Goal: Task Accomplishment & Management: Use online tool/utility

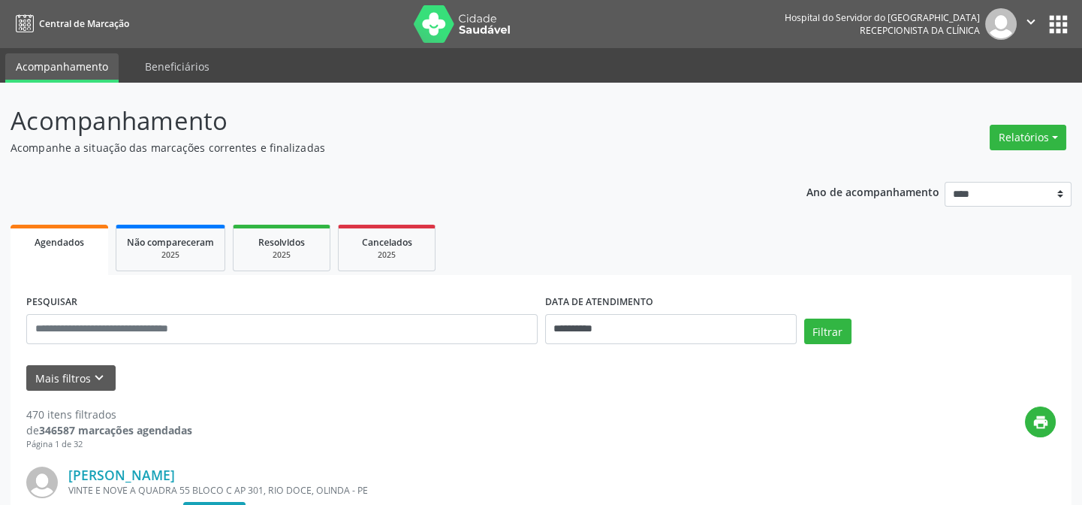
click at [1014, 123] on div "Relatórios Agendamentos Procedimentos realizados" at bounding box center [1027, 137] width 87 height 36
click at [1014, 131] on button "Relatórios" at bounding box center [1028, 138] width 77 height 26
click at [981, 161] on link "Agendamentos" at bounding box center [988, 168] width 161 height 21
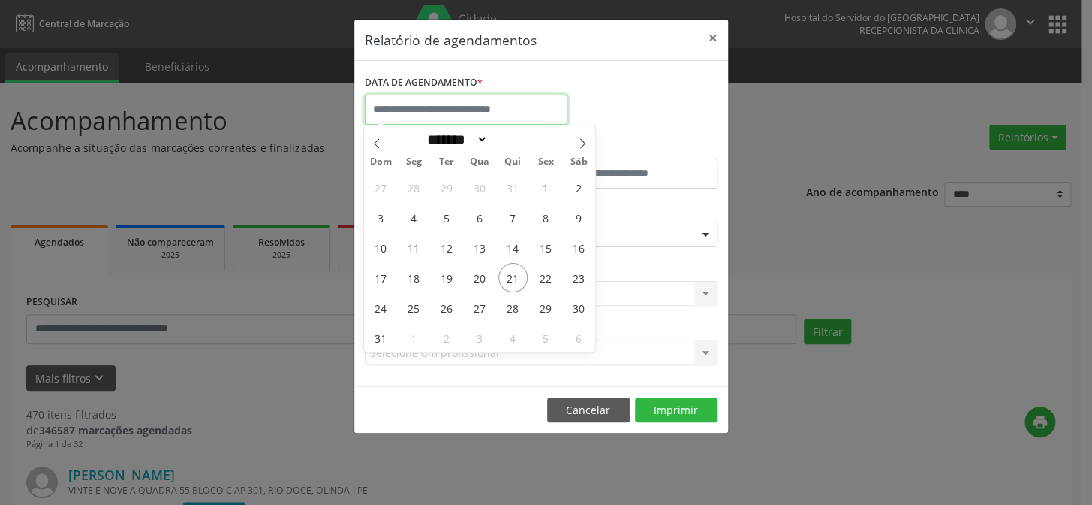
click at [446, 117] on body "**********" at bounding box center [546, 252] width 1092 height 505
click at [507, 274] on span "21" at bounding box center [513, 277] width 29 height 29
type input "**********"
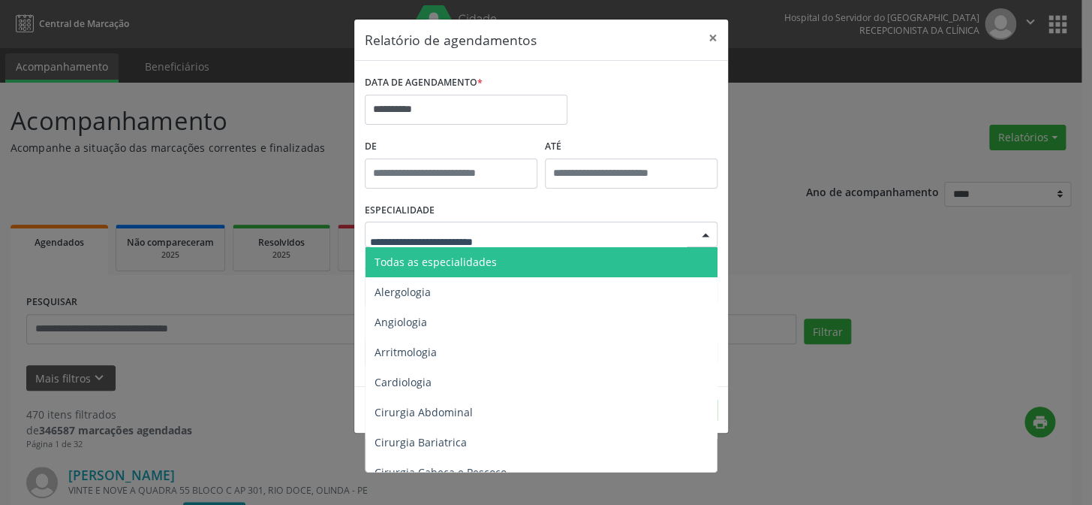
click at [559, 233] on div at bounding box center [541, 234] width 353 height 26
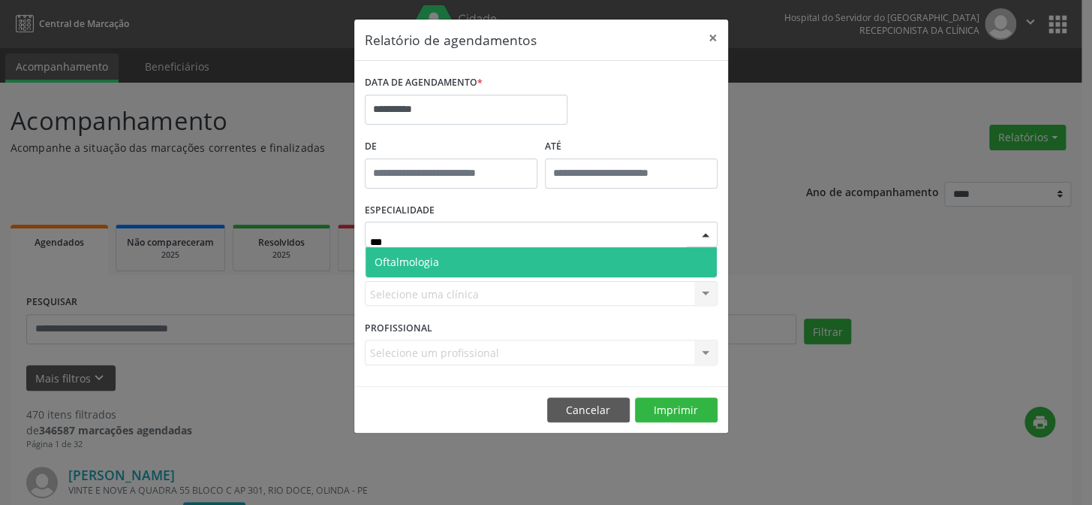
click at [454, 261] on span "Oftalmologia" at bounding box center [541, 262] width 351 height 30
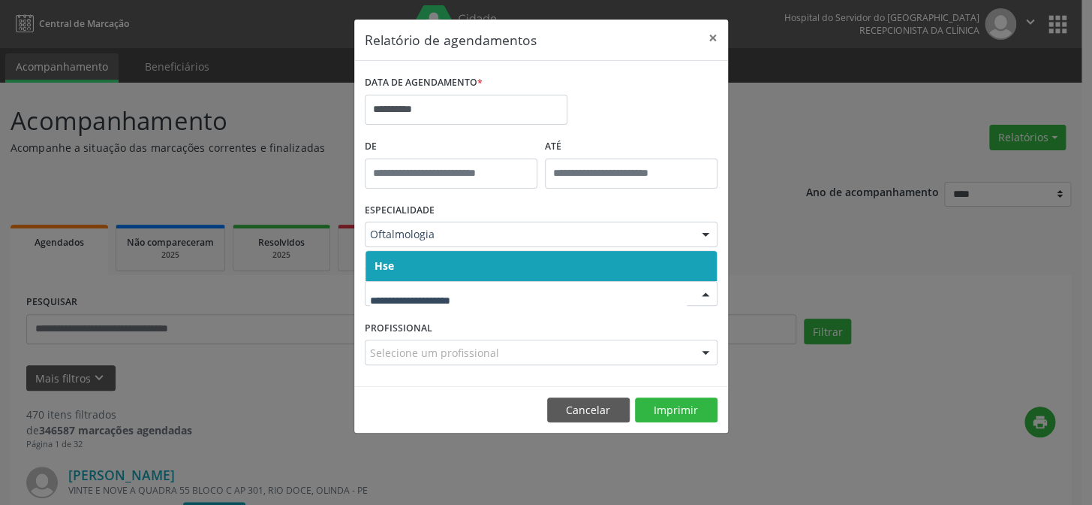
click at [413, 262] on span "Hse" at bounding box center [541, 266] width 351 height 30
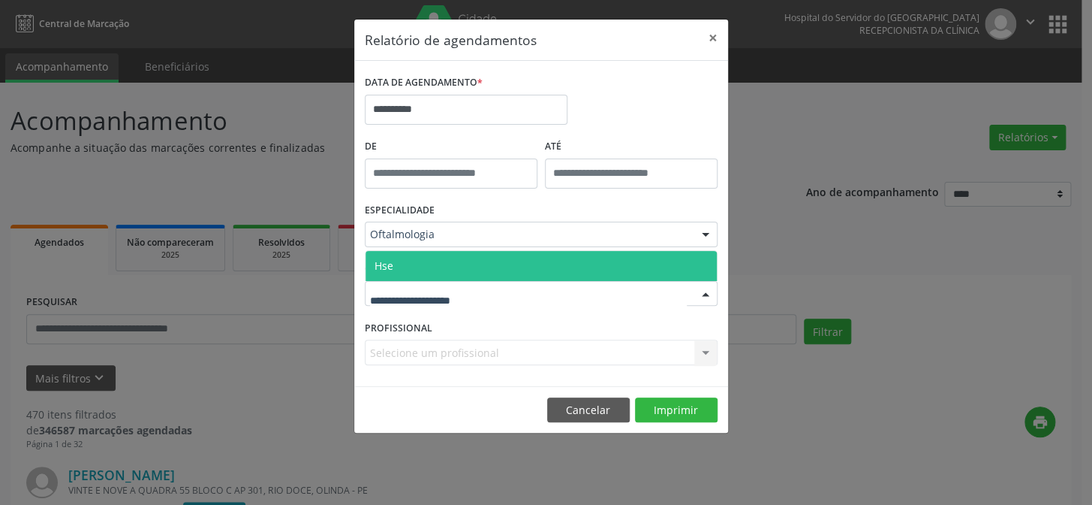
click at [411, 258] on span "Hse" at bounding box center [541, 266] width 351 height 30
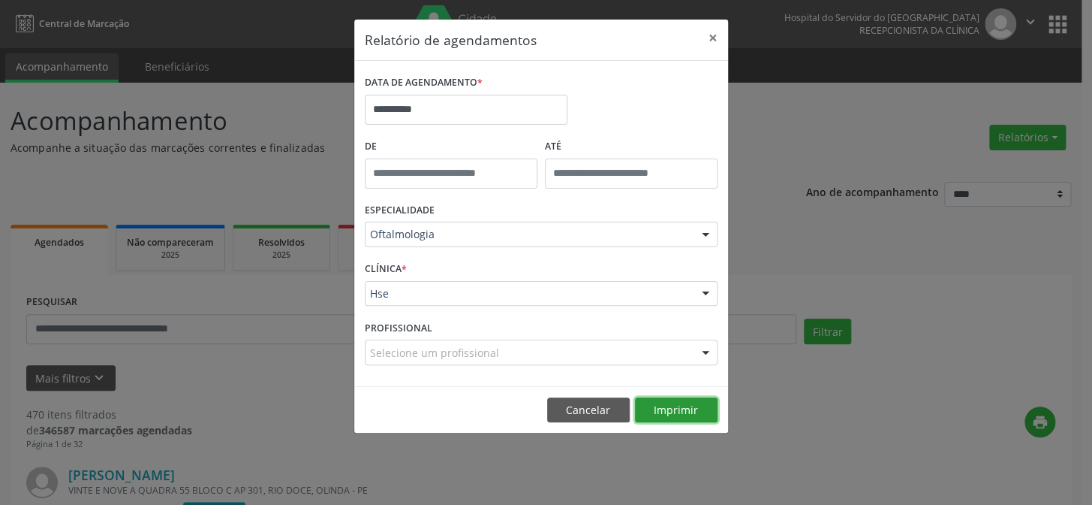
click at [696, 414] on button "Imprimir" at bounding box center [676, 410] width 83 height 26
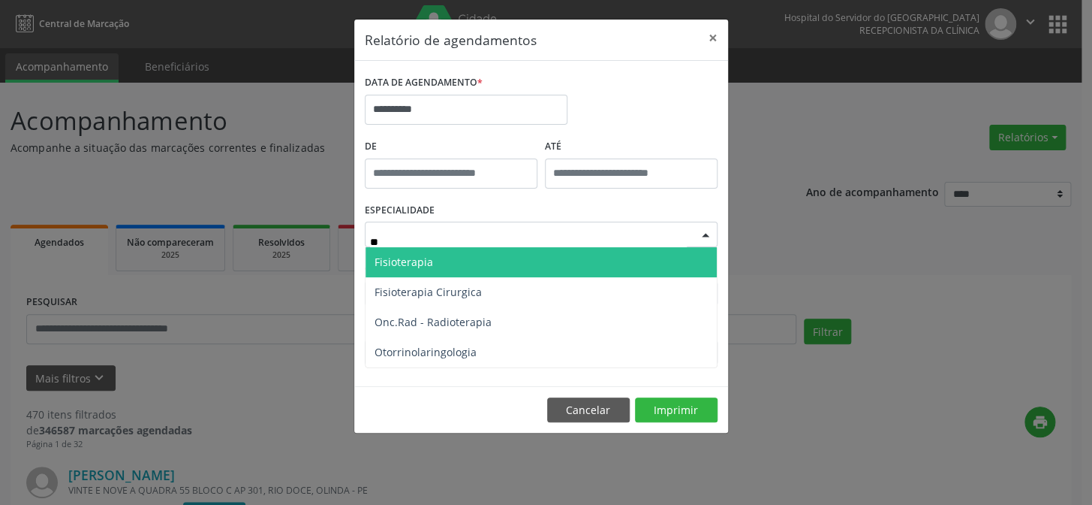
type input "***"
click at [465, 263] on span "Otorrinolaringologia" at bounding box center [426, 262] width 102 height 14
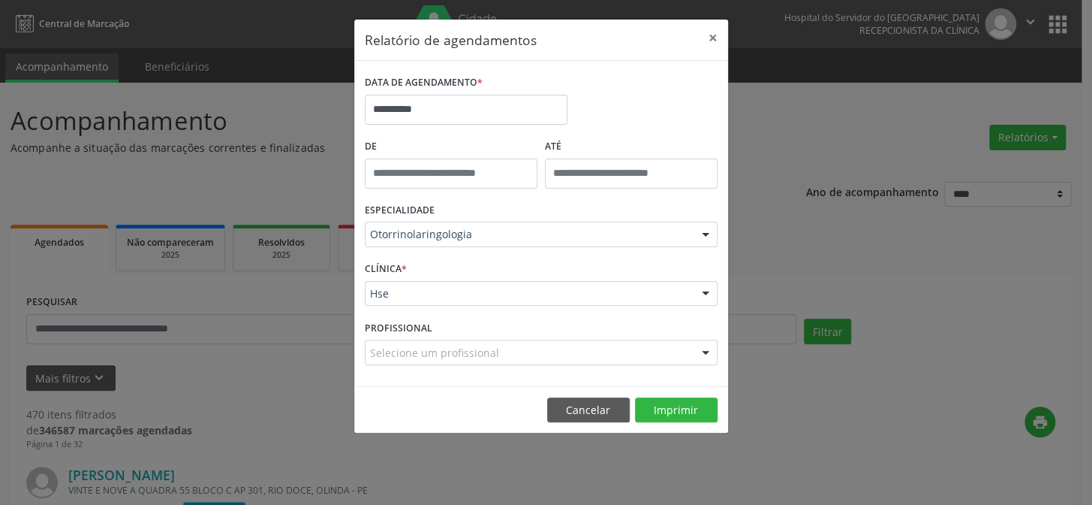
click at [449, 285] on div "Hse" at bounding box center [541, 294] width 353 height 26
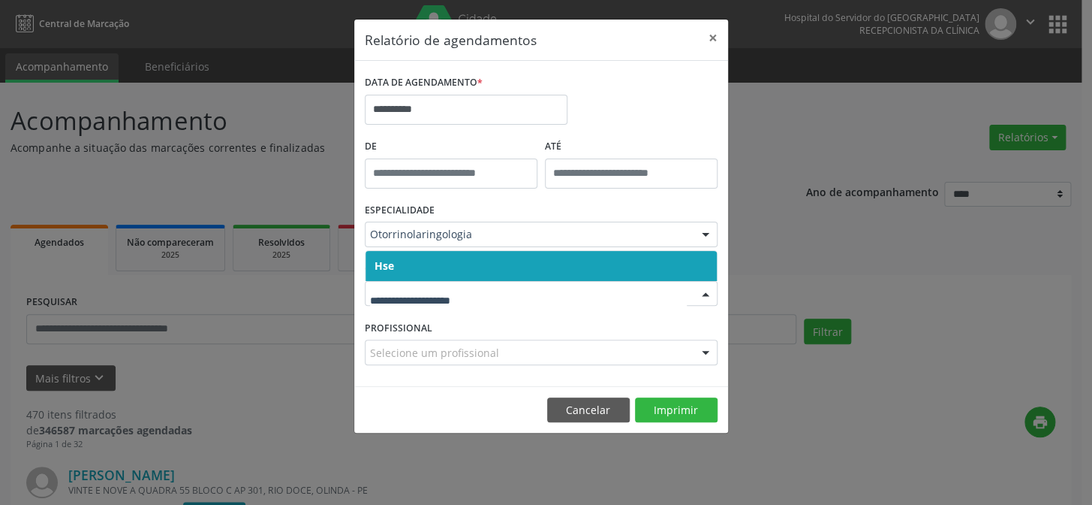
click at [412, 251] on span "Hse" at bounding box center [541, 266] width 351 height 30
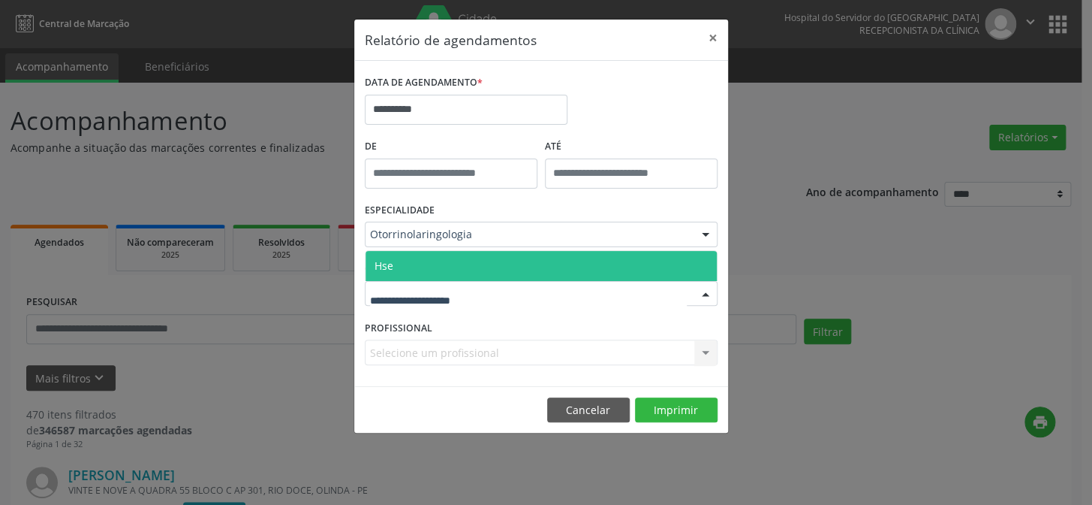
click at [410, 259] on span "Hse" at bounding box center [541, 266] width 351 height 30
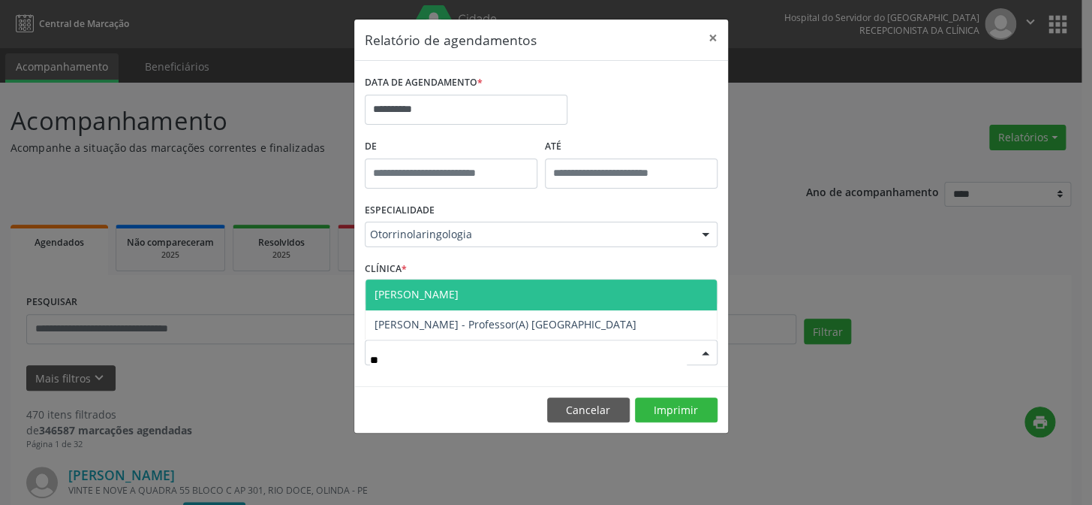
type input "***"
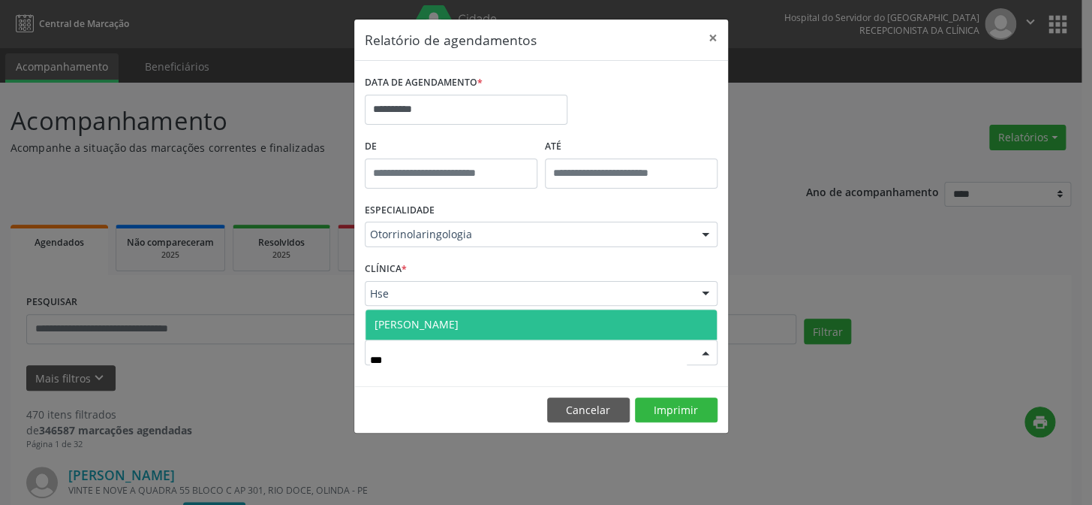
click at [432, 329] on span "[PERSON_NAME]" at bounding box center [417, 324] width 84 height 14
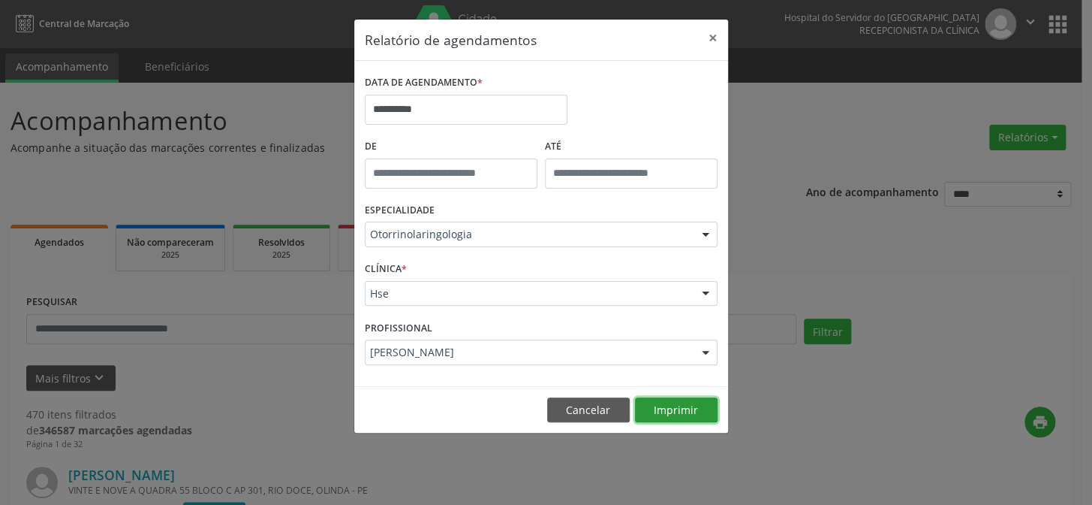
click at [688, 405] on button "Imprimir" at bounding box center [676, 410] width 83 height 26
click at [712, 45] on button "×" at bounding box center [713, 38] width 30 height 37
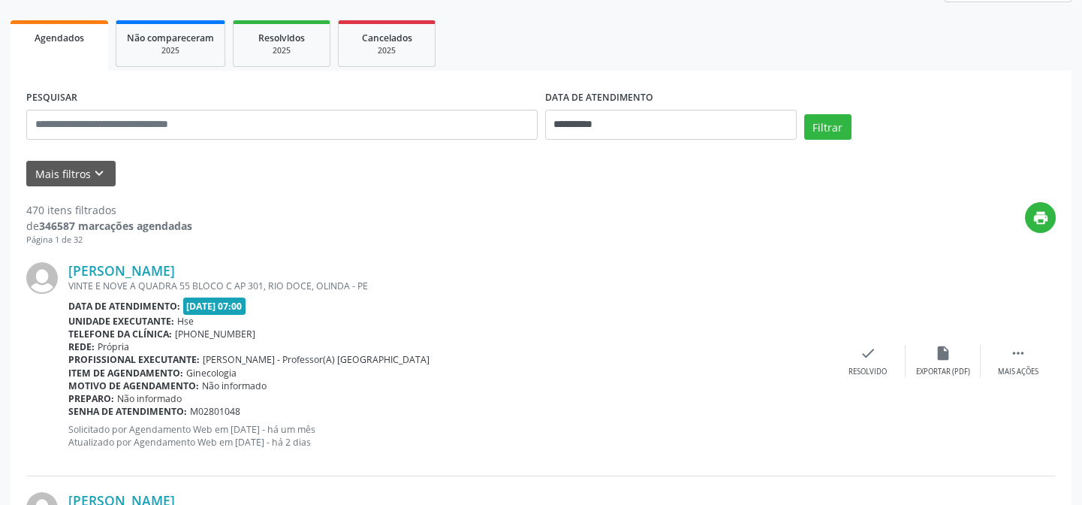
scroll to position [409, 0]
